Goal: Task Accomplishment & Management: Use online tool/utility

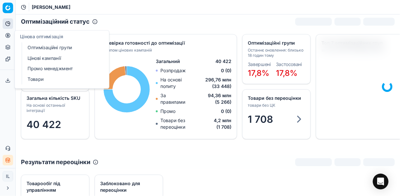
click at [47, 58] on link "Цінові кампанії" at bounding box center [63, 57] width 76 height 9
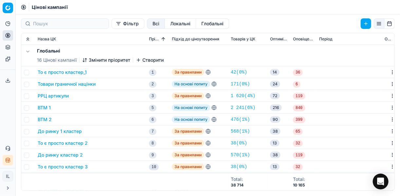
click at [112, 25] on button "Фільтр" at bounding box center [128, 23] width 33 height 10
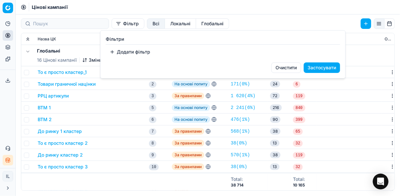
click at [112, 54] on button "Додати фільтр" at bounding box center [130, 52] width 48 height 10
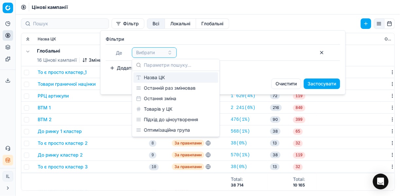
click at [154, 80] on div "Назва ЦК" at bounding box center [176, 77] width 85 height 10
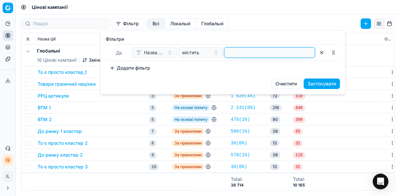
click at [233, 52] on input at bounding box center [269, 52] width 85 height 10
type input "море"
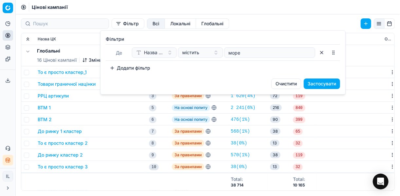
click at [307, 81] on button "Застосувати" at bounding box center [322, 83] width 36 height 10
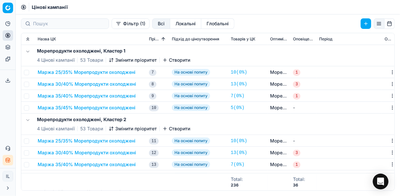
click at [101, 72] on button "Маржа 25/35% Морепродукти охолоджені" at bounding box center [87, 72] width 98 height 7
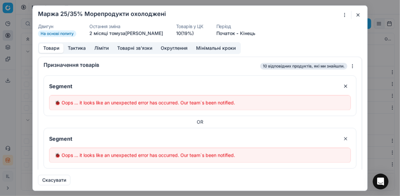
click at [359, 14] on button "button" at bounding box center [358, 15] width 8 height 8
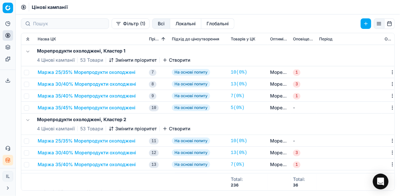
click at [95, 73] on button "Маржа 25/35% Морепродукти охолоджені" at bounding box center [87, 72] width 98 height 7
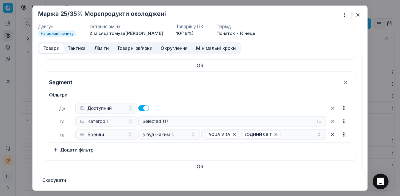
scroll to position [131, 0]
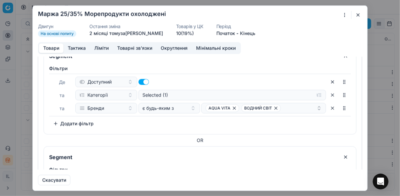
click at [357, 17] on button "button" at bounding box center [358, 15] width 8 height 8
